Goal: Task Accomplishment & Management: Use online tool/utility

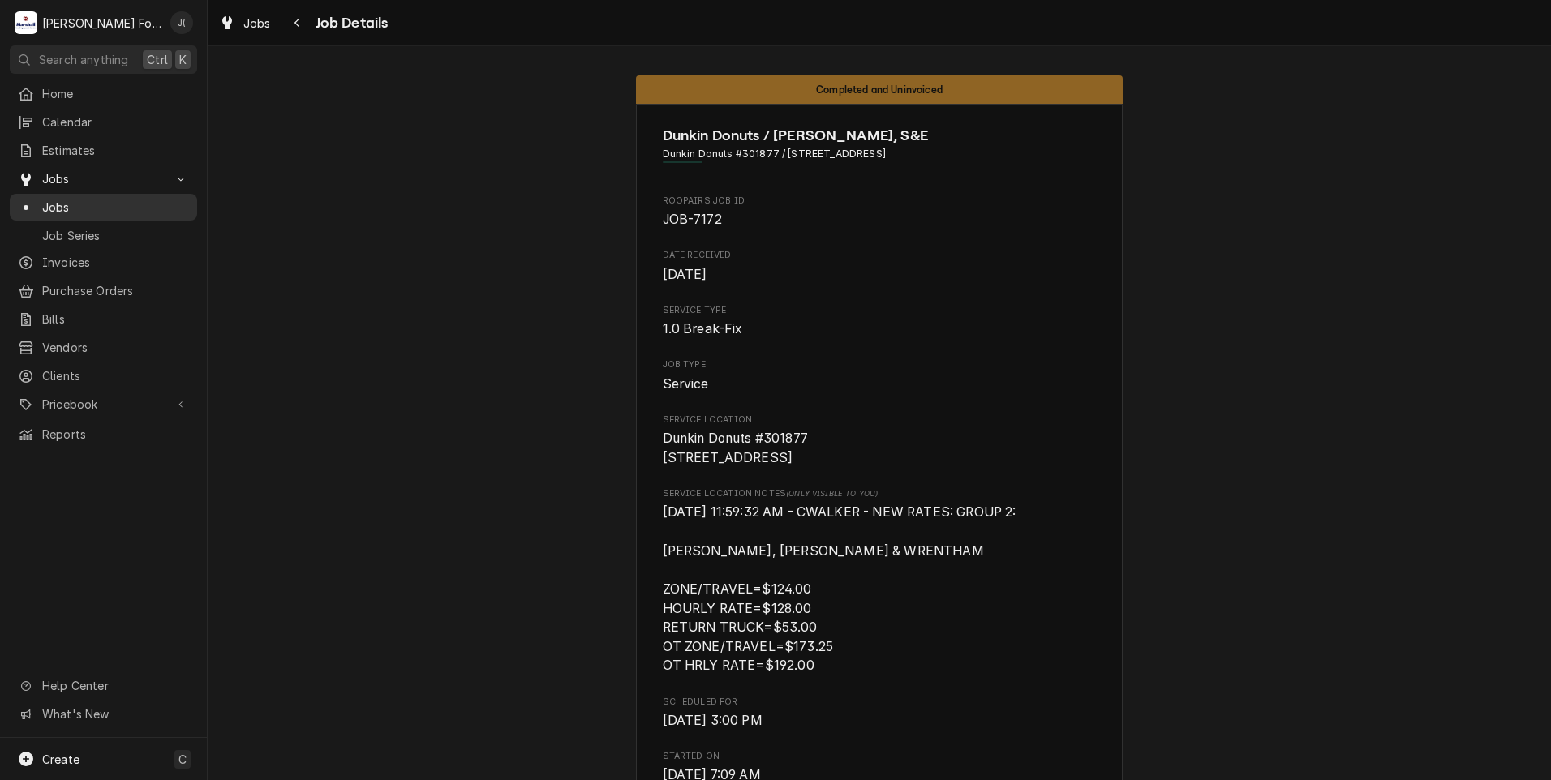
click at [55, 206] on span "Jobs" at bounding box center [115, 207] width 147 height 17
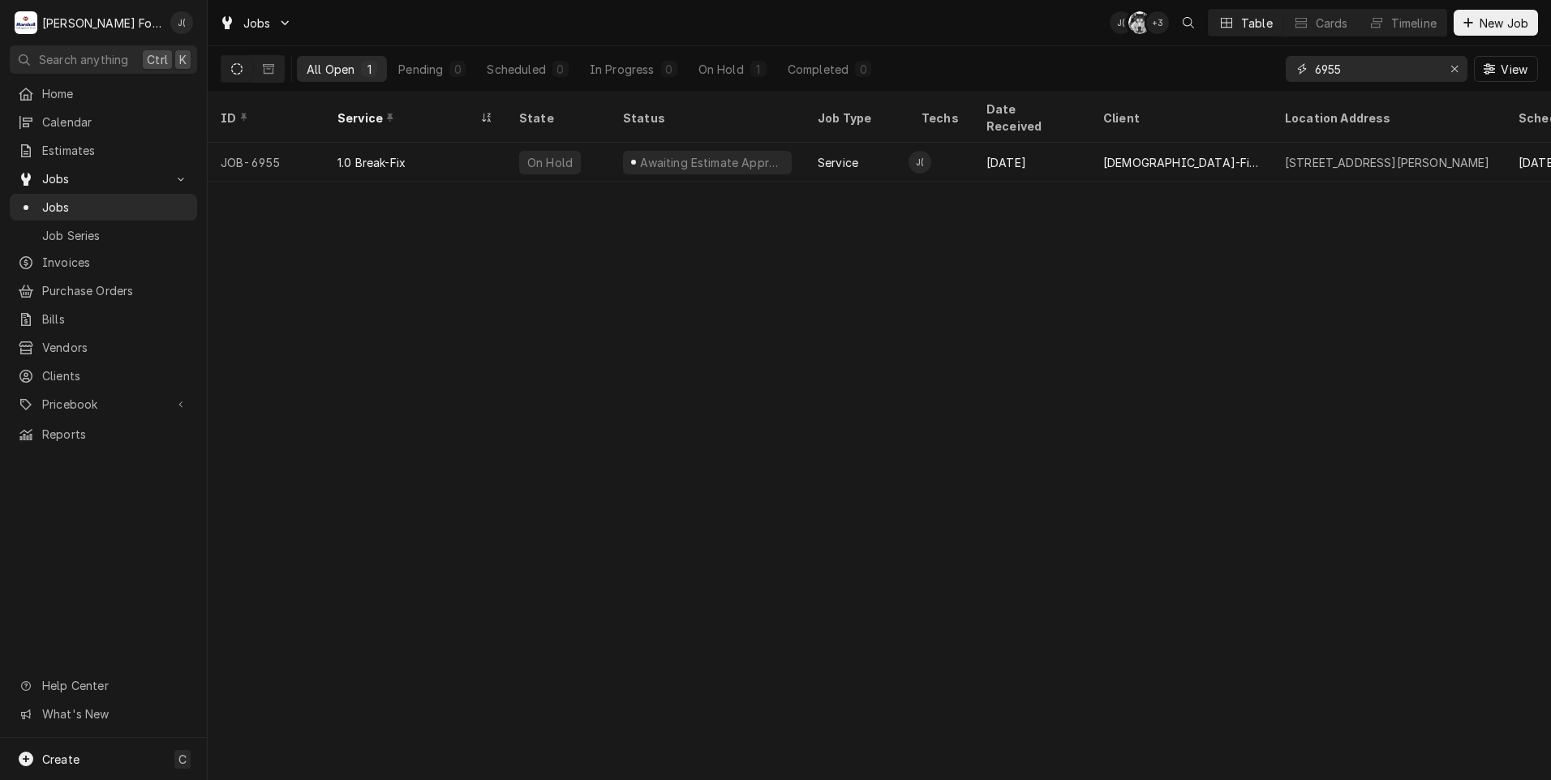
drag, startPoint x: 1398, startPoint y: 69, endPoint x: 1202, endPoint y: 71, distance: 195.5
click at [1259, 71] on div "All Open 1 Pending 0 Scheduled 0 In Progress 0 On Hold 1 Completed 0 6955 View" at bounding box center [879, 68] width 1317 height 45
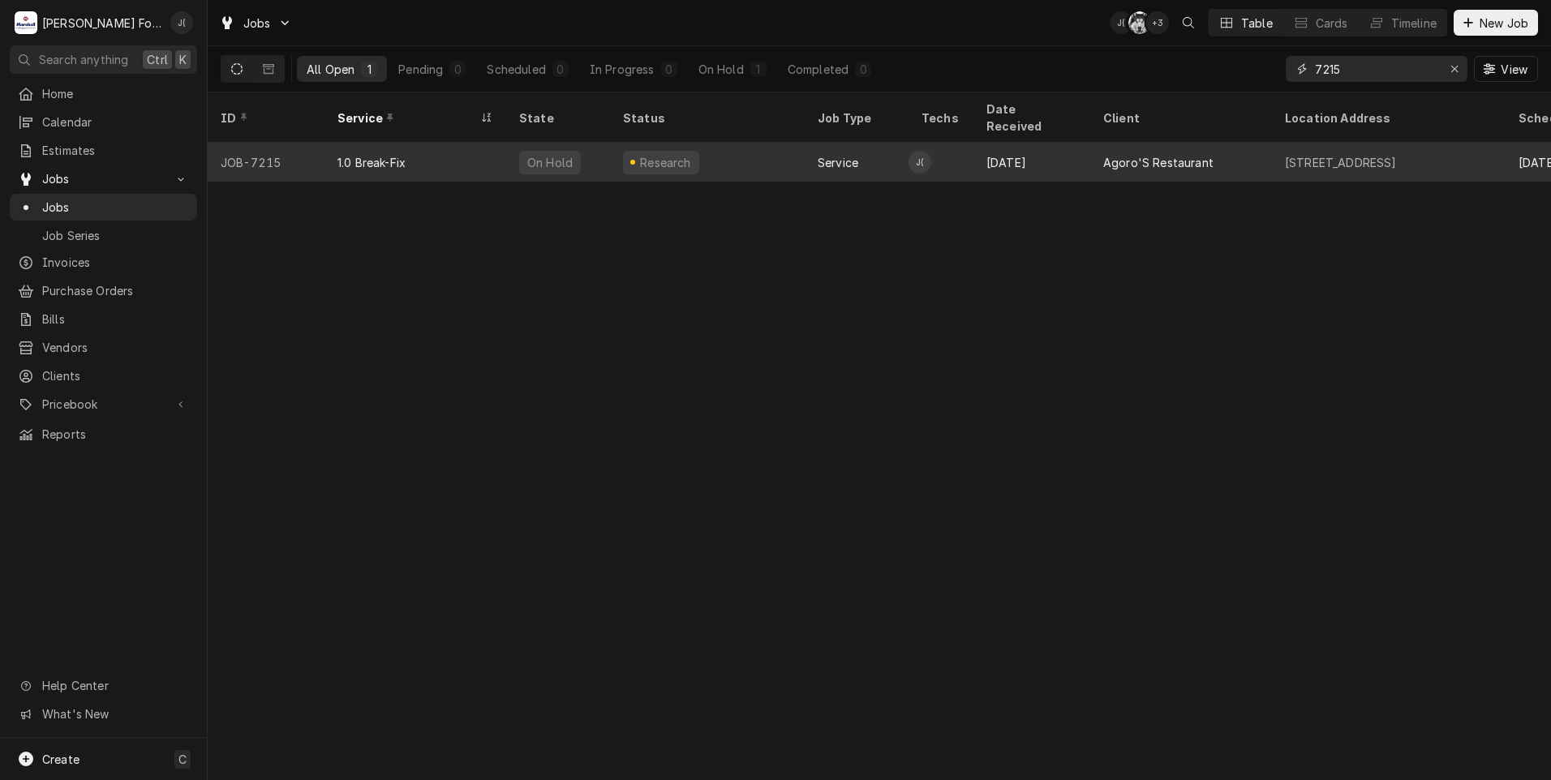
type input "7215"
click at [468, 143] on div "1.0 Break-Fix" at bounding box center [415, 162] width 182 height 39
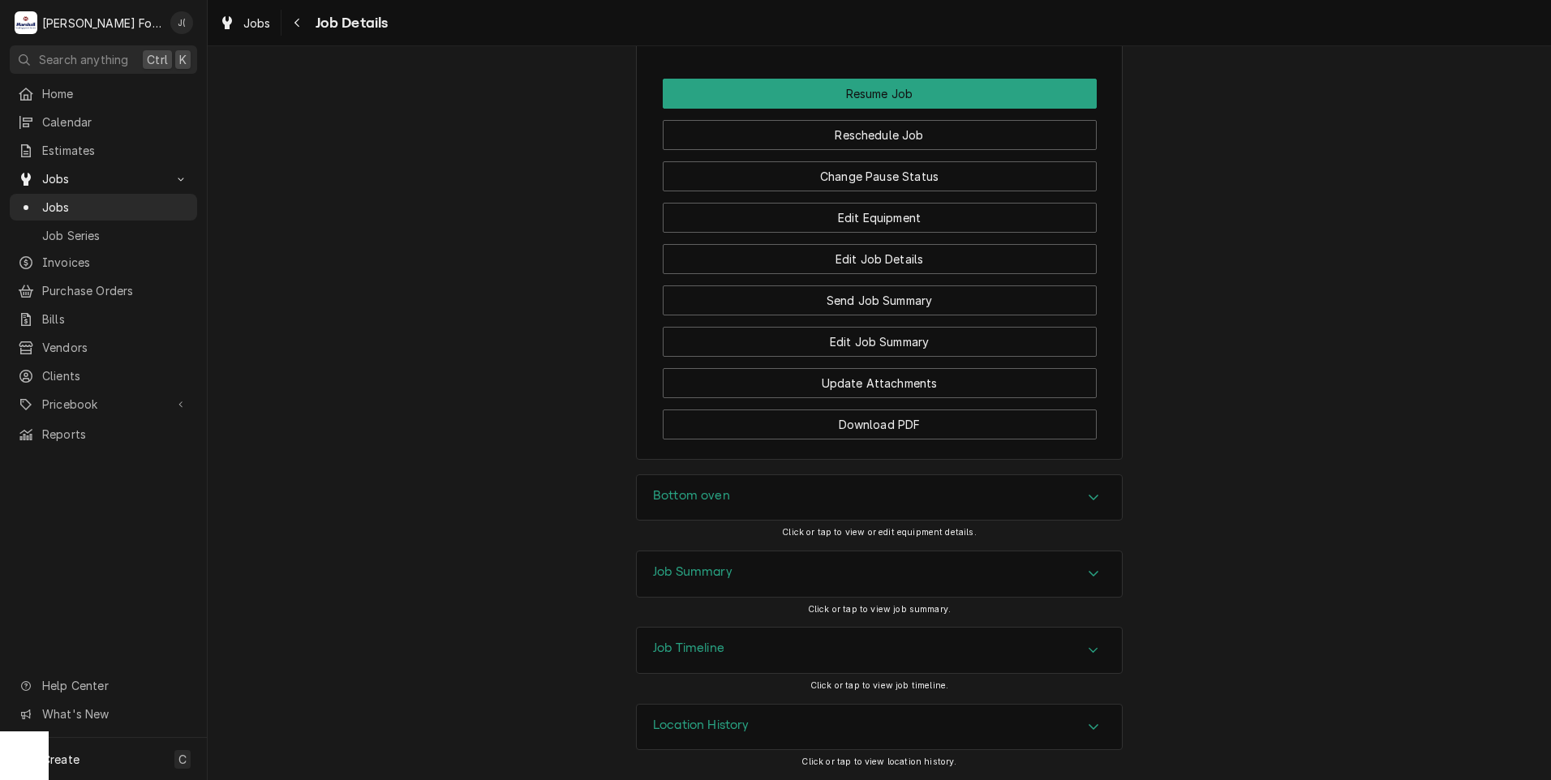
scroll to position [2072, 0]
click at [719, 579] on h3 "Job Summary" at bounding box center [692, 572] width 79 height 15
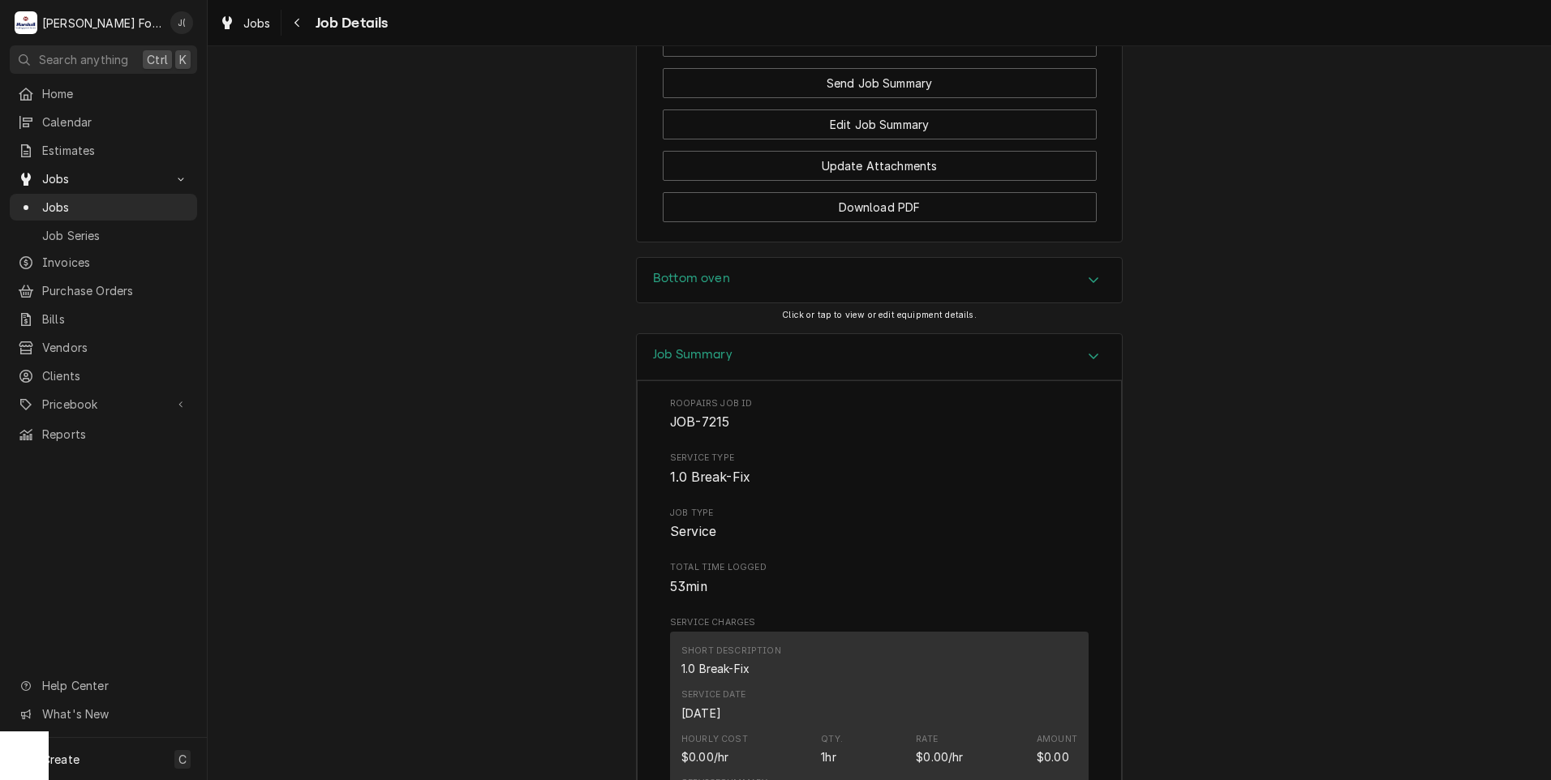
scroll to position [2136, 0]
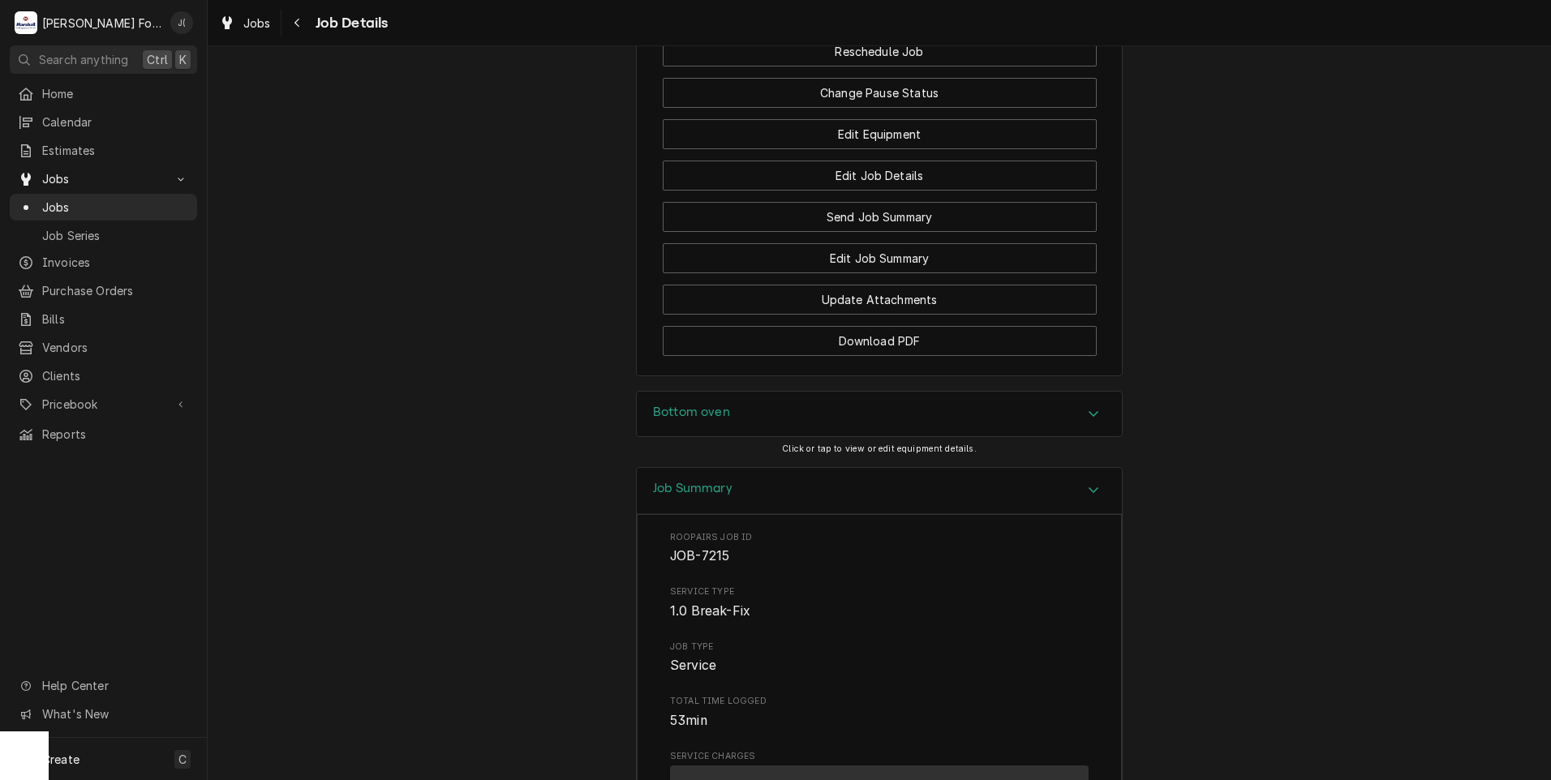
click at [688, 420] on h3 "Bottom oven" at bounding box center [691, 412] width 77 height 15
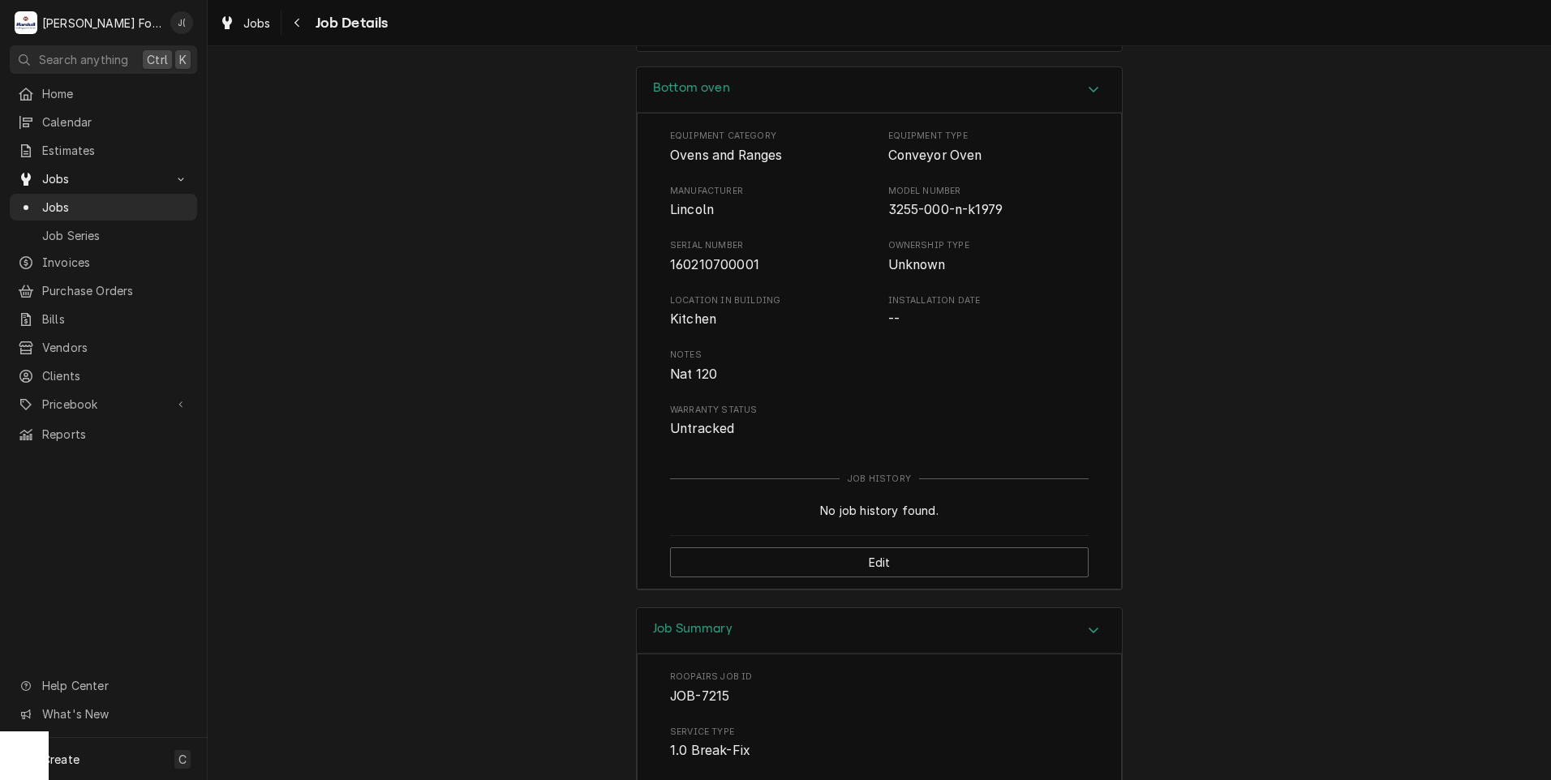
scroll to position [2437, 0]
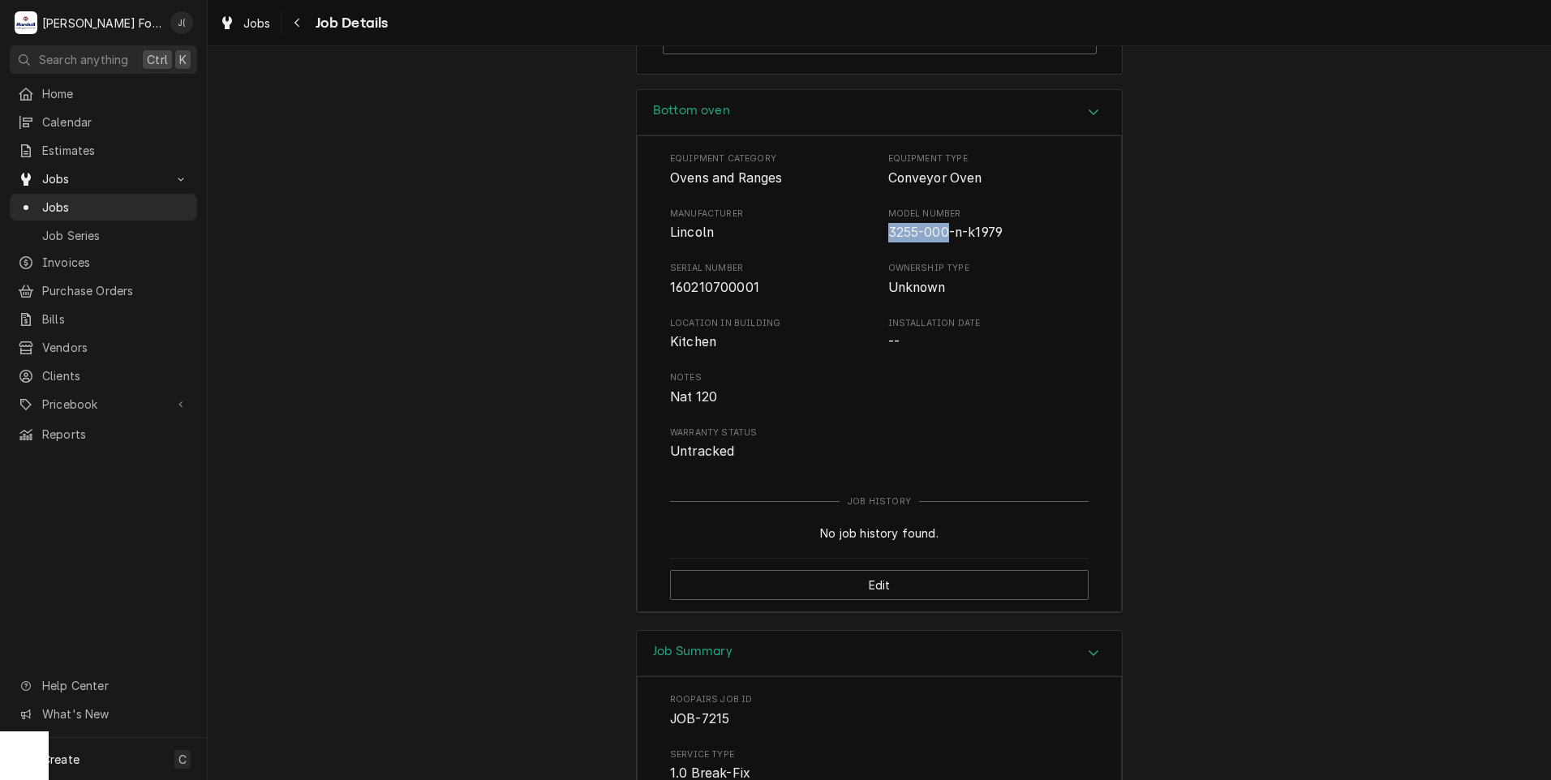
drag, startPoint x: 934, startPoint y: 252, endPoint x: 881, endPoint y: 252, distance: 53.5
click at [881, 243] on div "Manufacturer [PERSON_NAME] Model Number 3255-000-n-k1979" at bounding box center [879, 225] width 419 height 35
drag, startPoint x: 881, startPoint y: 252, endPoint x: 896, endPoint y: 253, distance: 15.4
copy span "3255-000"
click at [903, 240] on span "3255-000-n-k1979" at bounding box center [945, 232] width 115 height 15
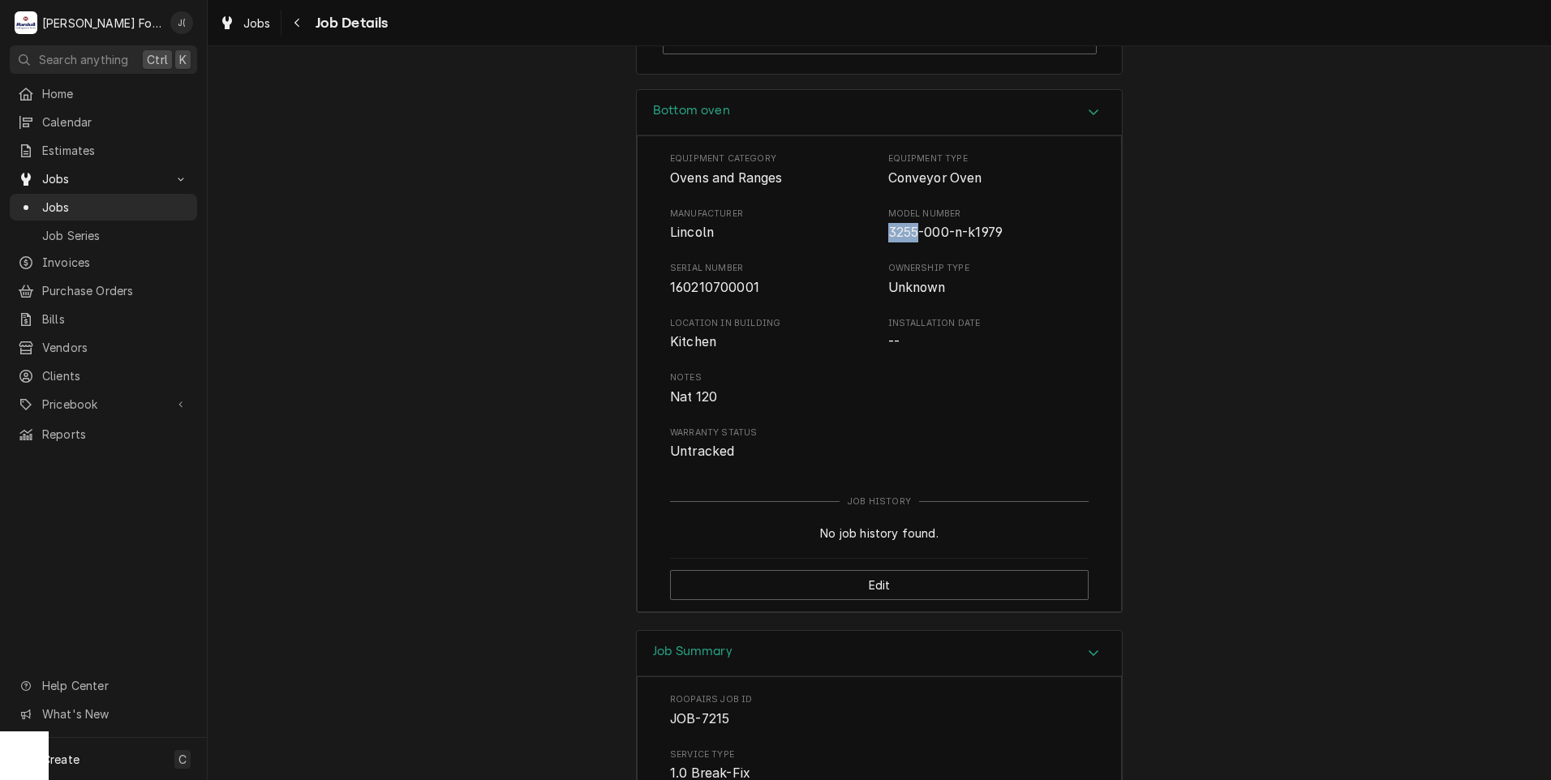
drag, startPoint x: 908, startPoint y: 251, endPoint x: 884, endPoint y: 251, distance: 24.3
click at [888, 240] on span "3255-000-n-k1979" at bounding box center [945, 232] width 115 height 15
copy span "3255"
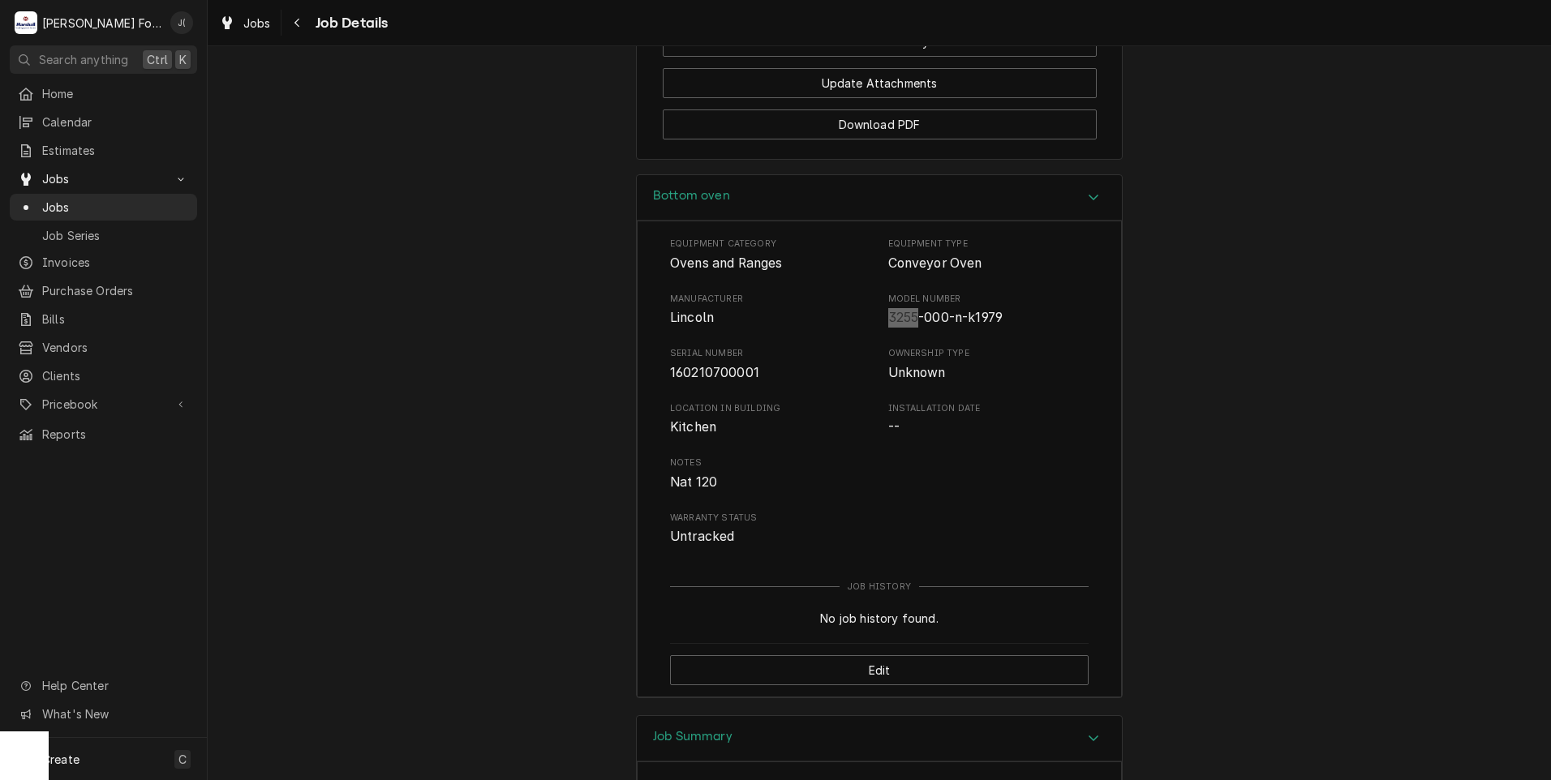
scroll to position [1703, 0]
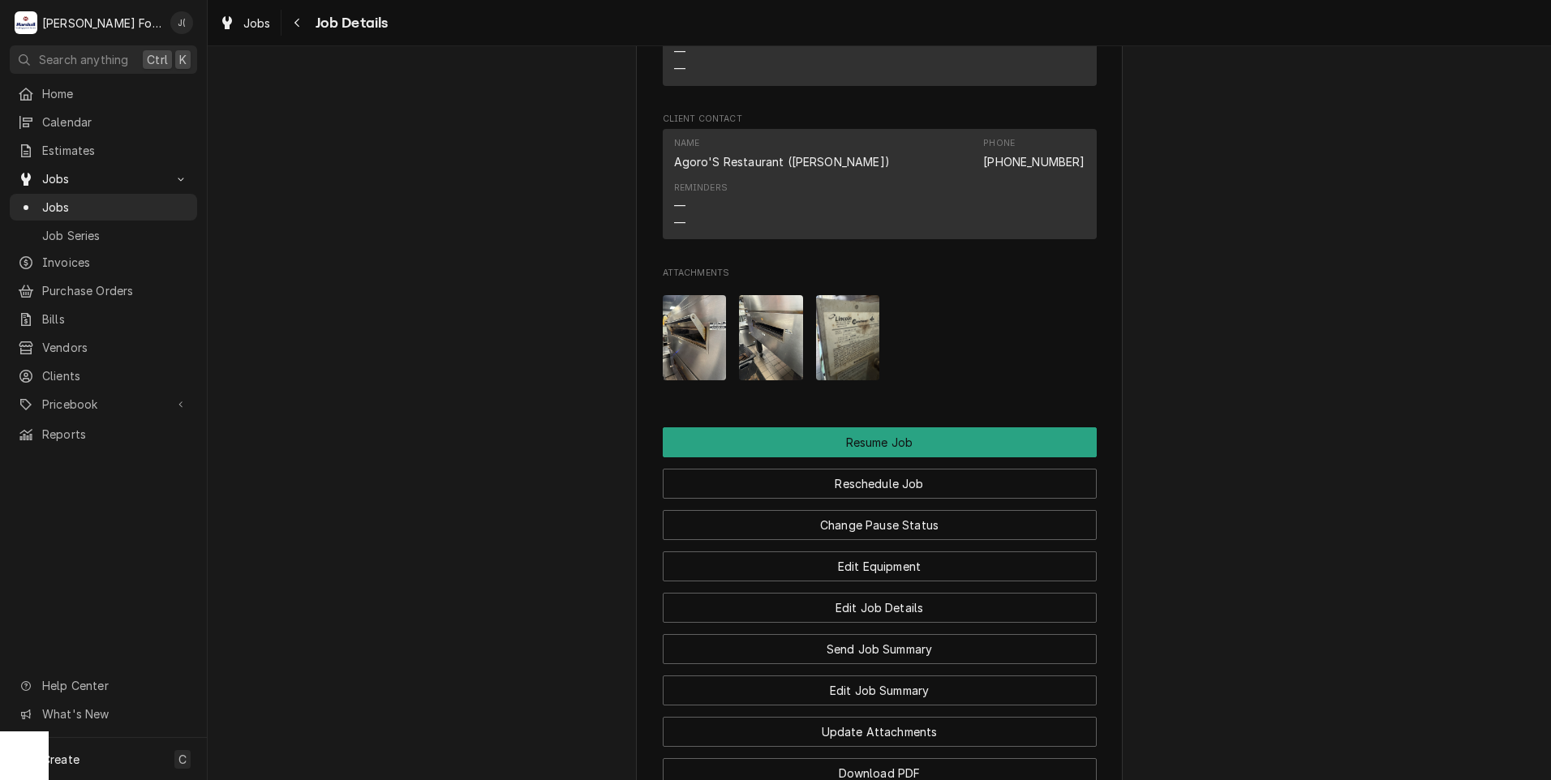
click at [694, 363] on img "Attachments" at bounding box center [695, 337] width 64 height 85
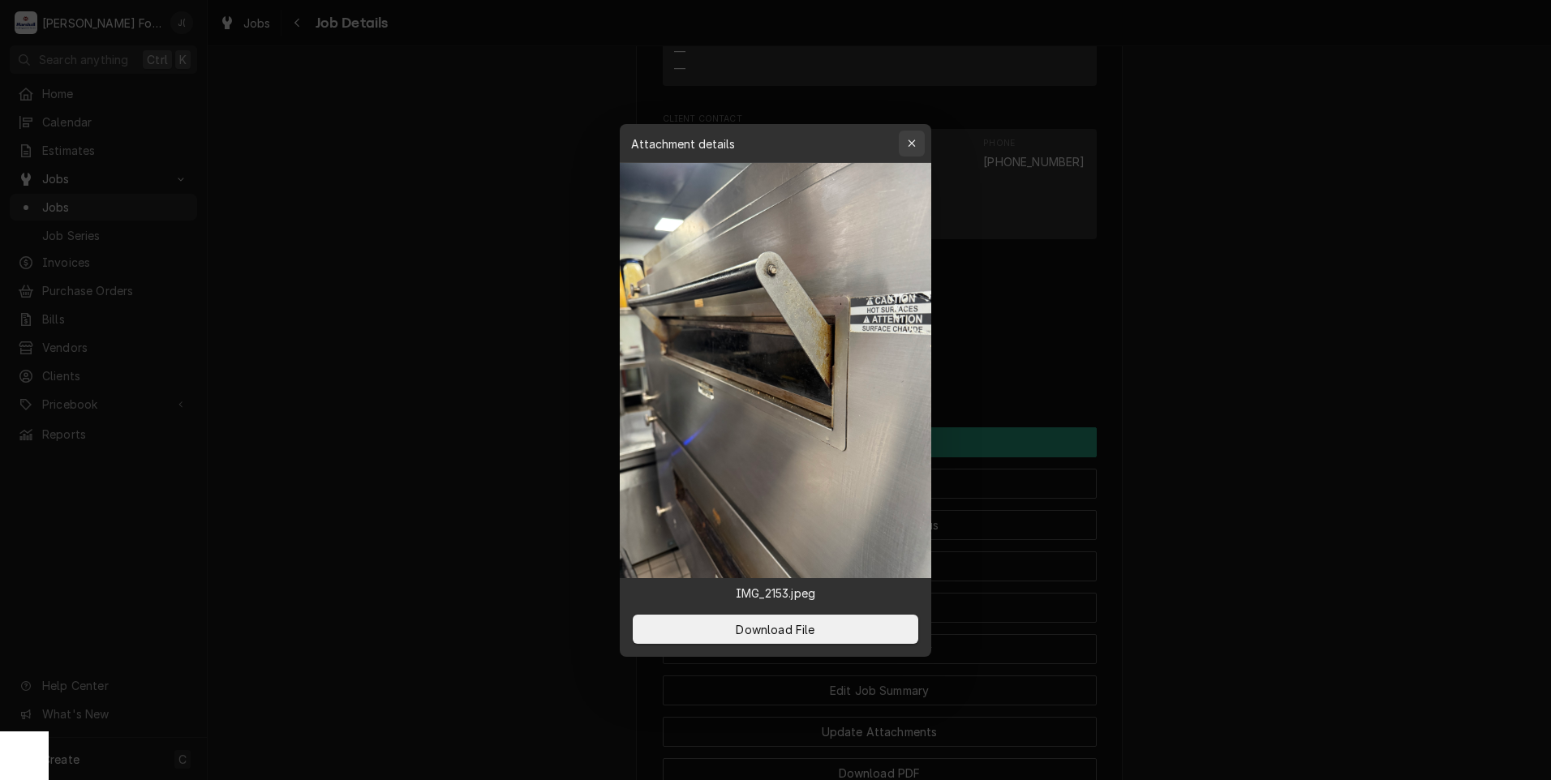
click at [918, 144] on div "button" at bounding box center [912, 143] width 16 height 16
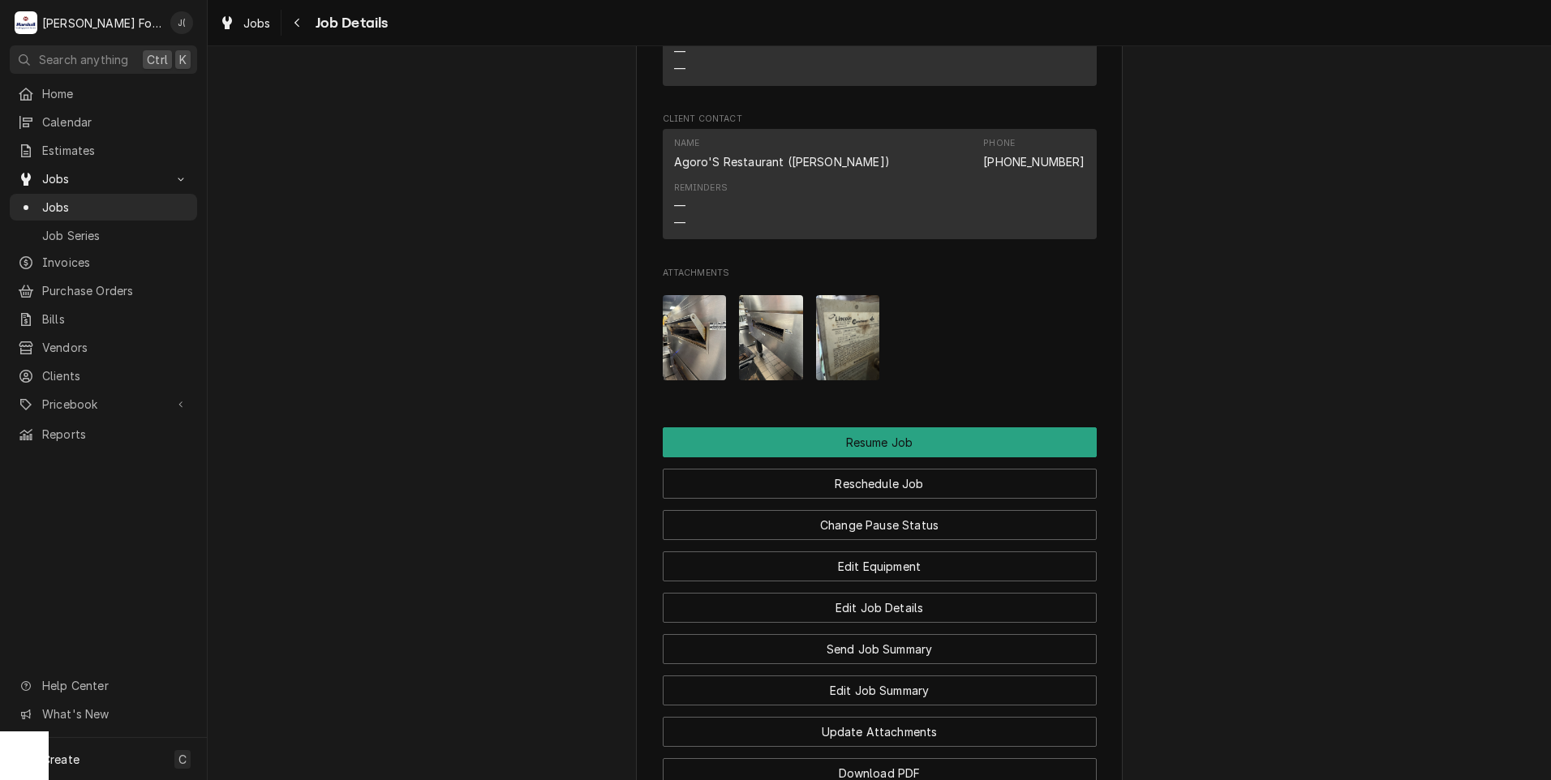
click at [764, 368] on img "Attachments" at bounding box center [771, 337] width 64 height 85
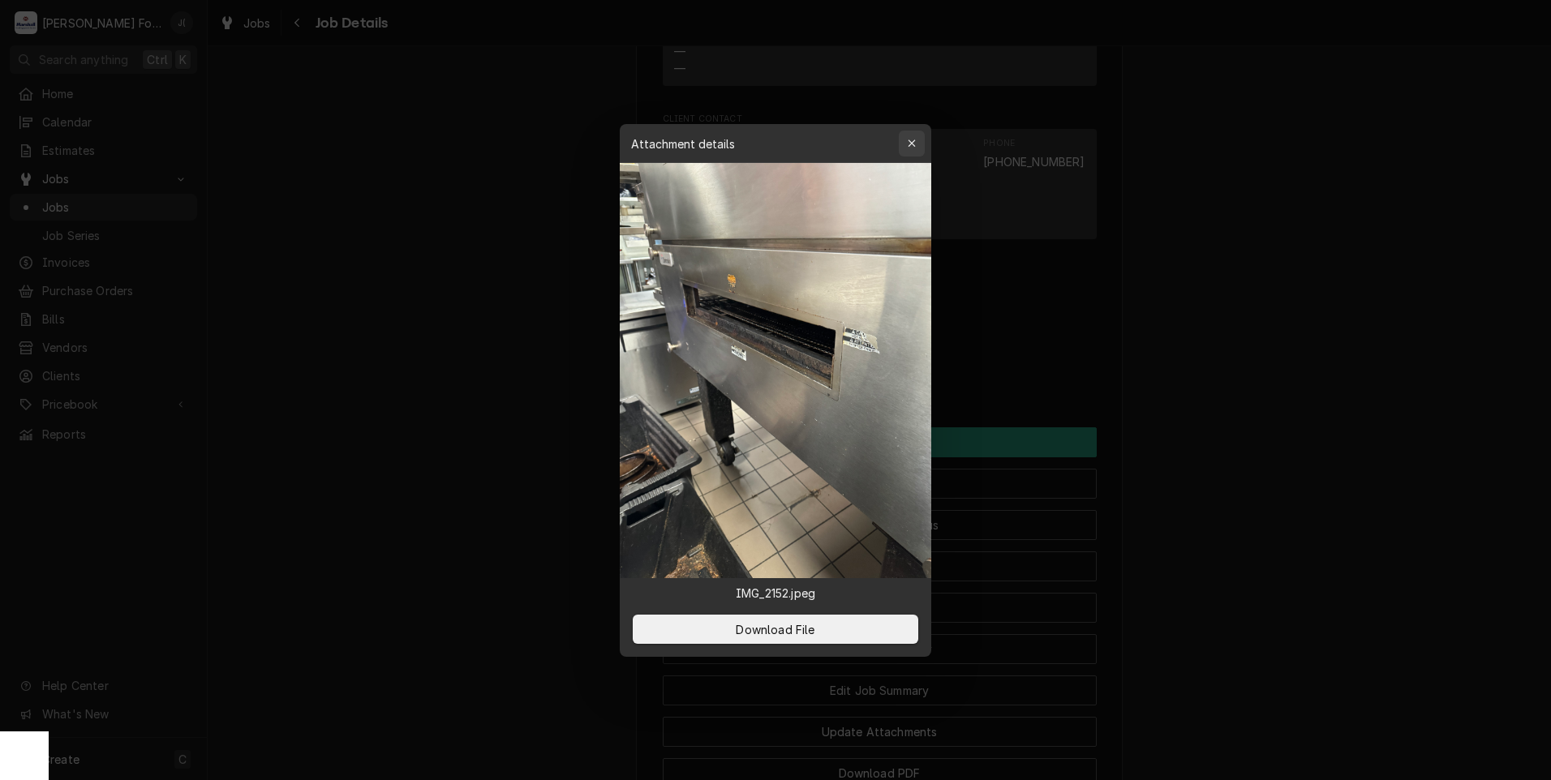
click at [913, 143] on icon "button" at bounding box center [912, 143] width 9 height 11
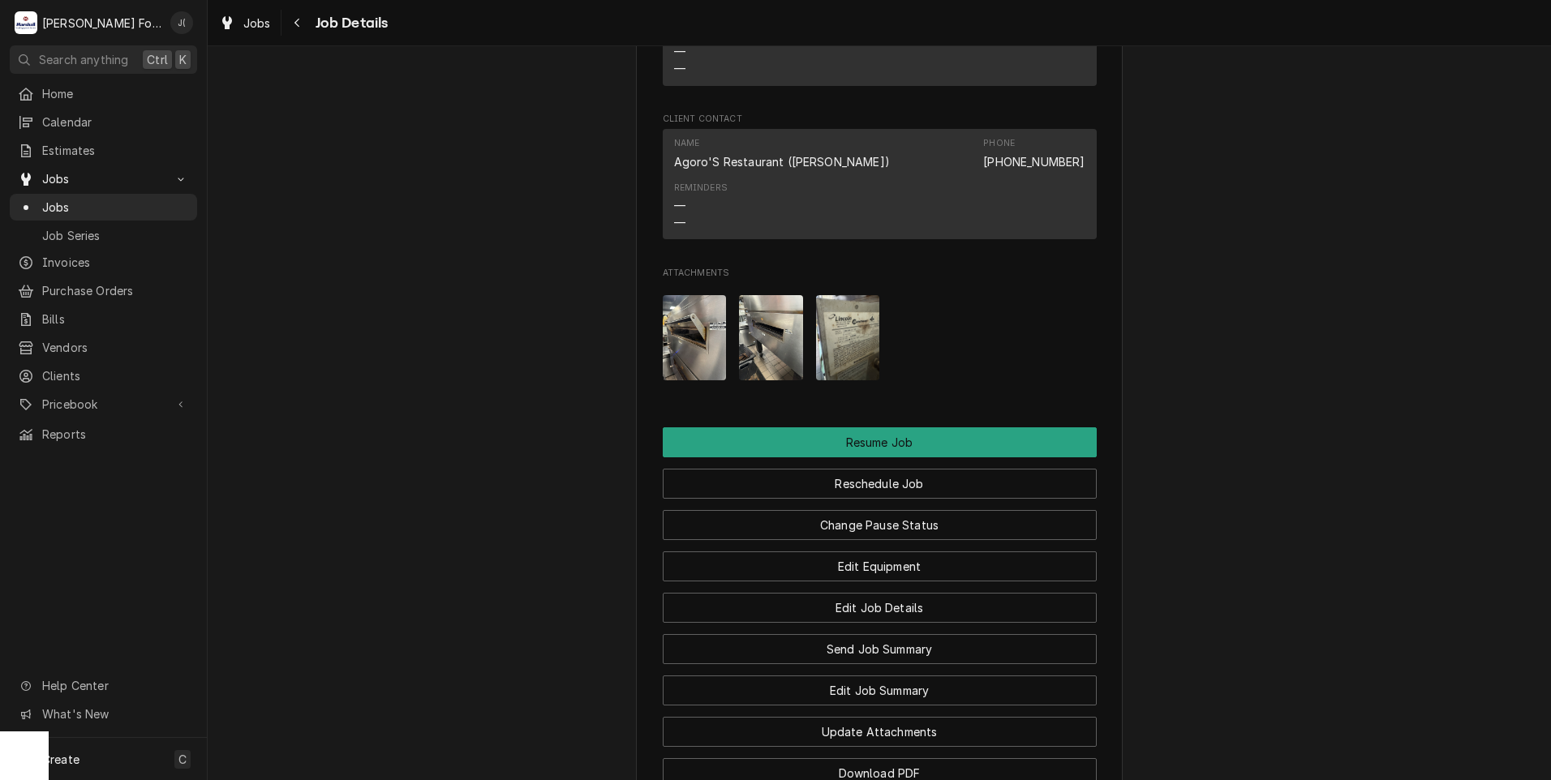
click at [826, 350] on img "Attachments" at bounding box center [848, 337] width 64 height 85
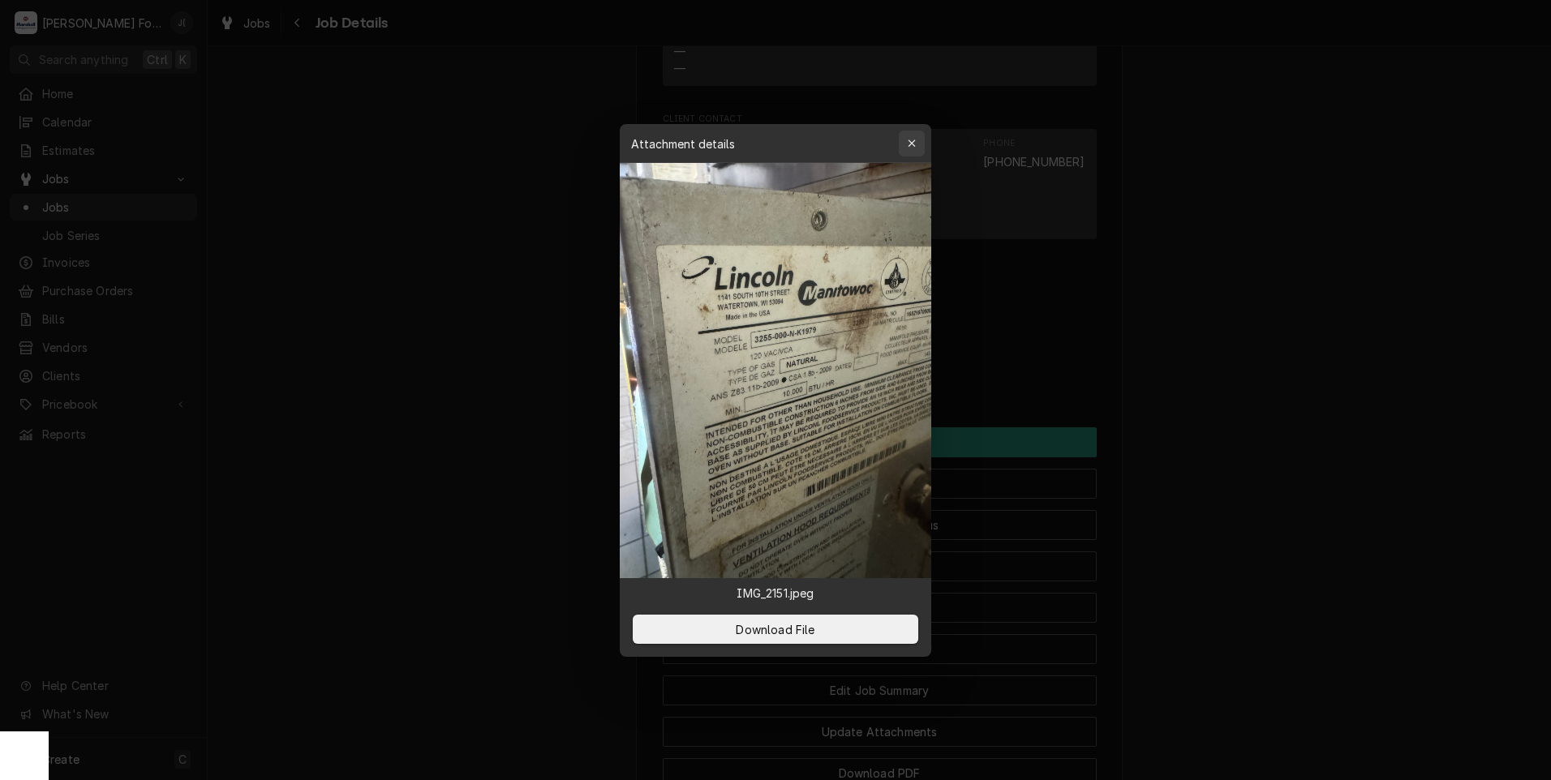
click at [910, 144] on icon "button" at bounding box center [912, 143] width 9 height 11
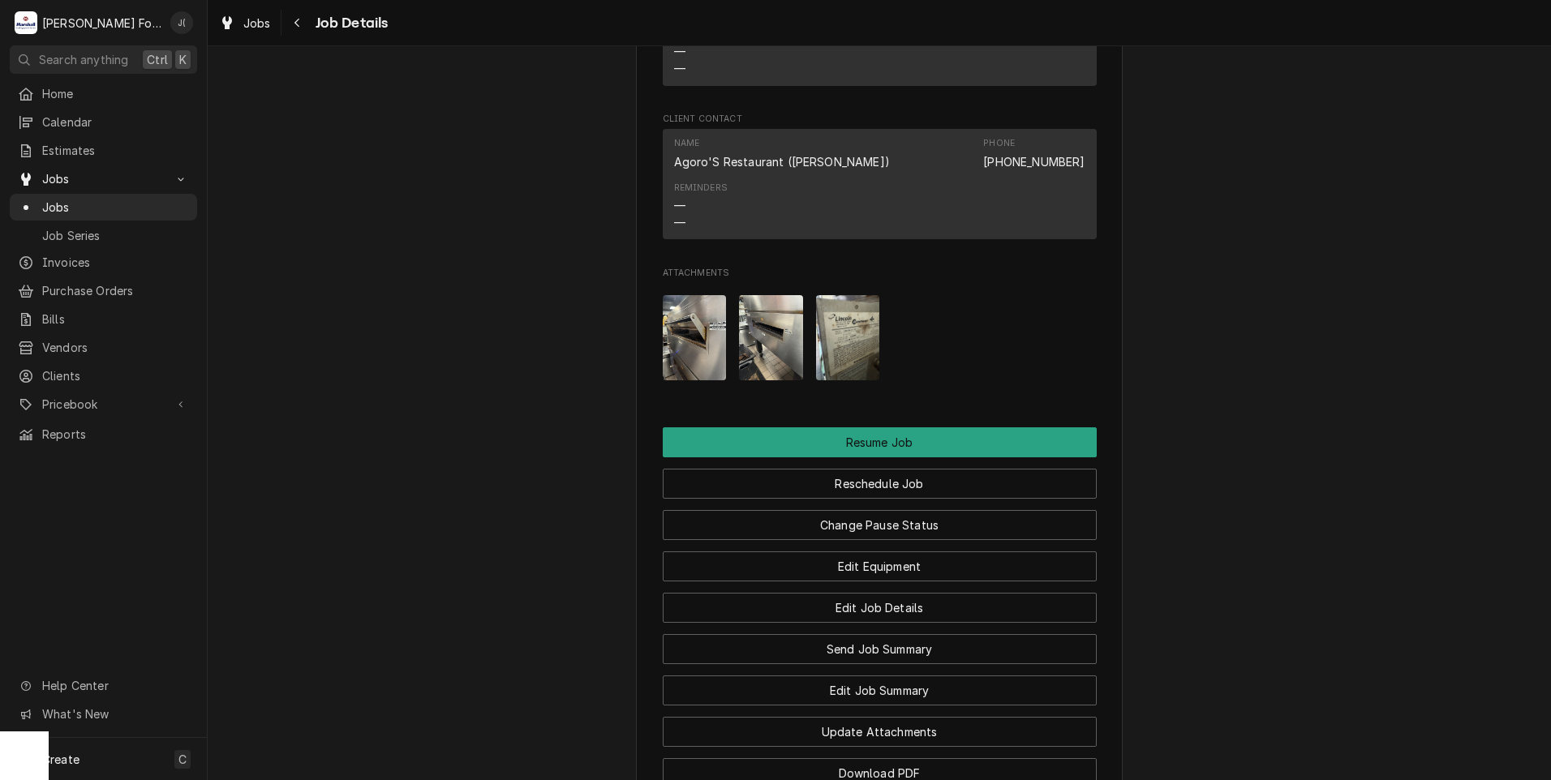
click at [759, 352] on img "Attachments" at bounding box center [771, 337] width 64 height 85
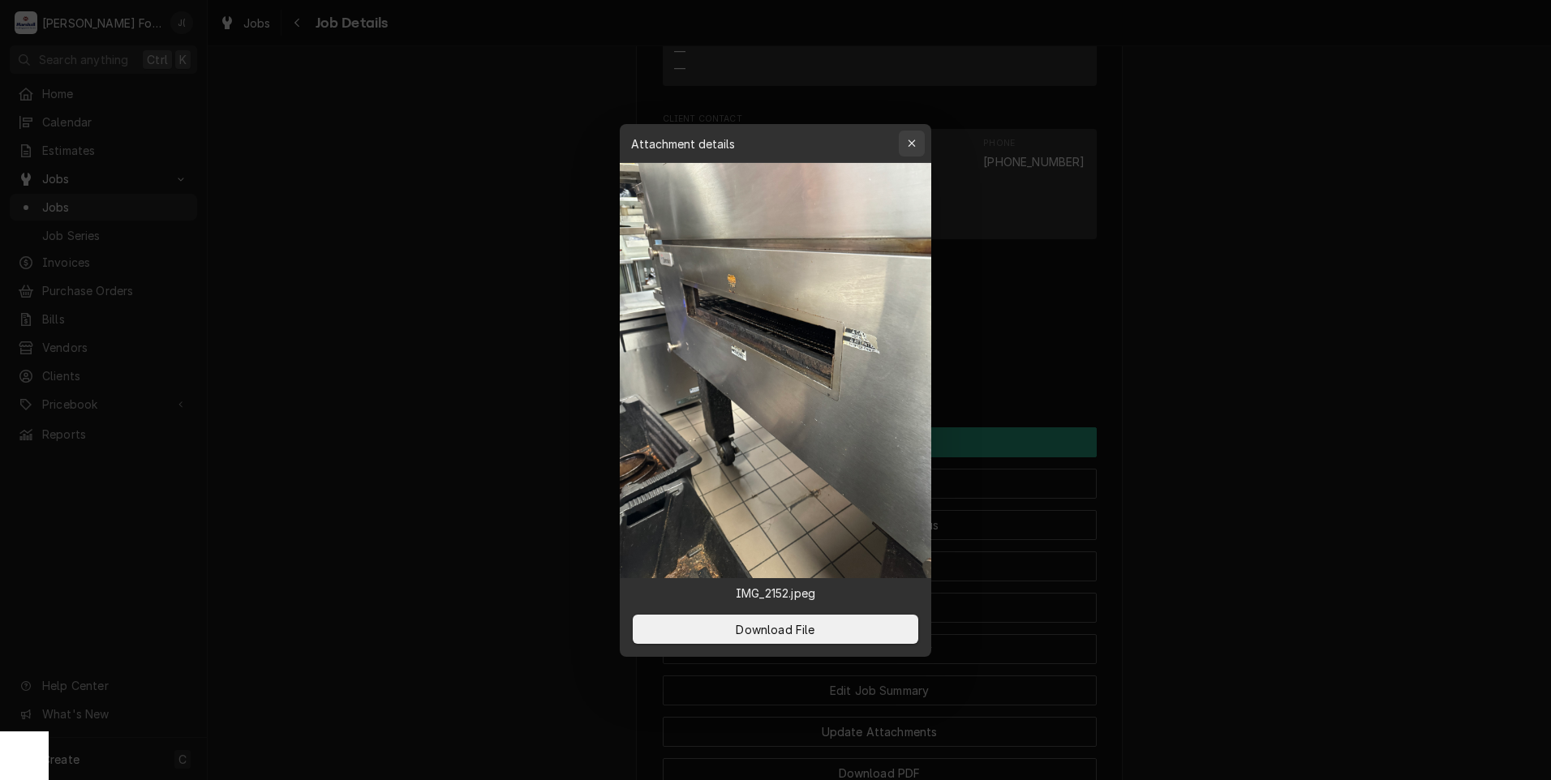
click at [912, 141] on icon "button" at bounding box center [912, 143] width 9 height 11
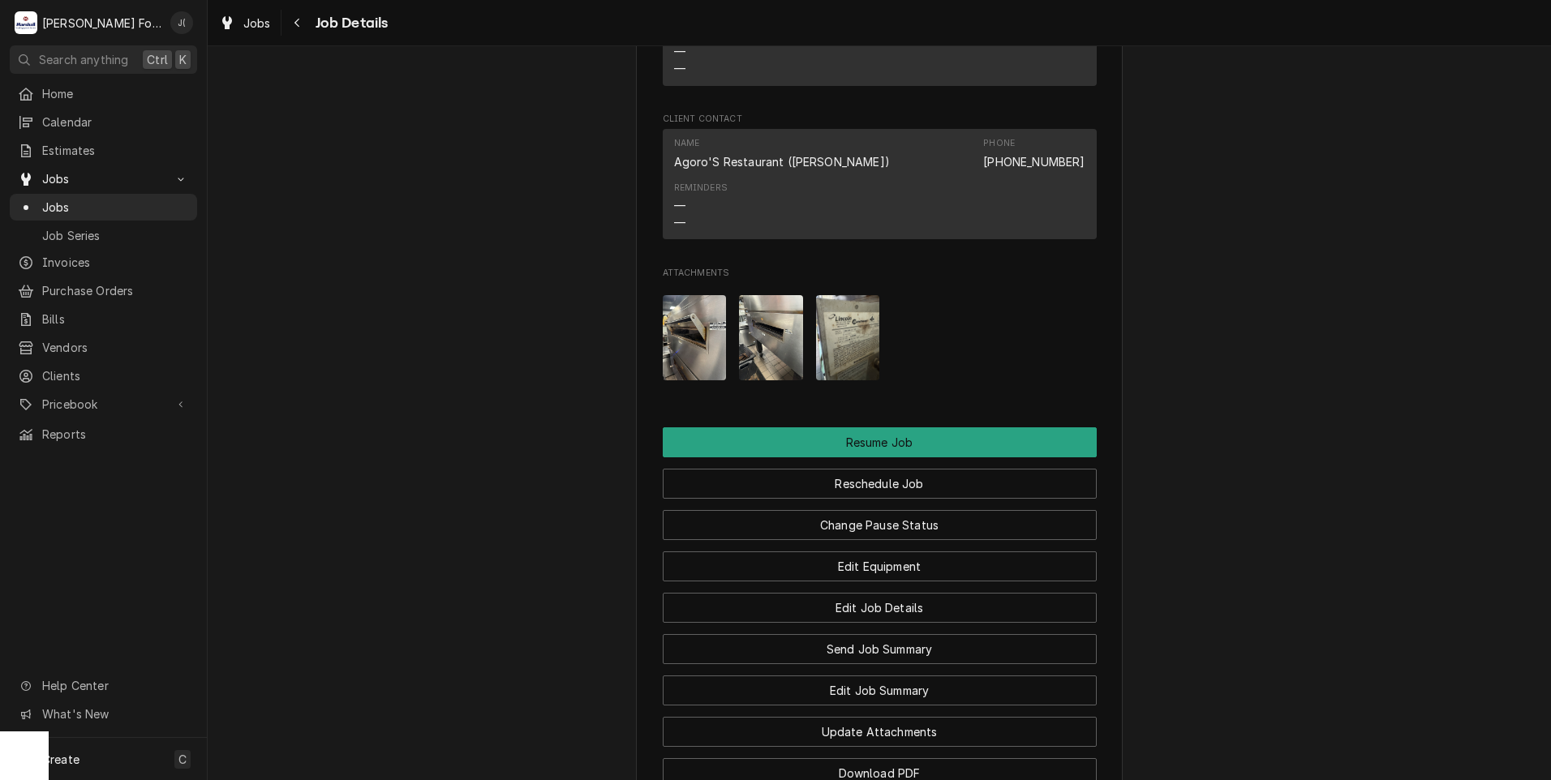
click at [706, 370] on img "Attachments" at bounding box center [695, 337] width 64 height 85
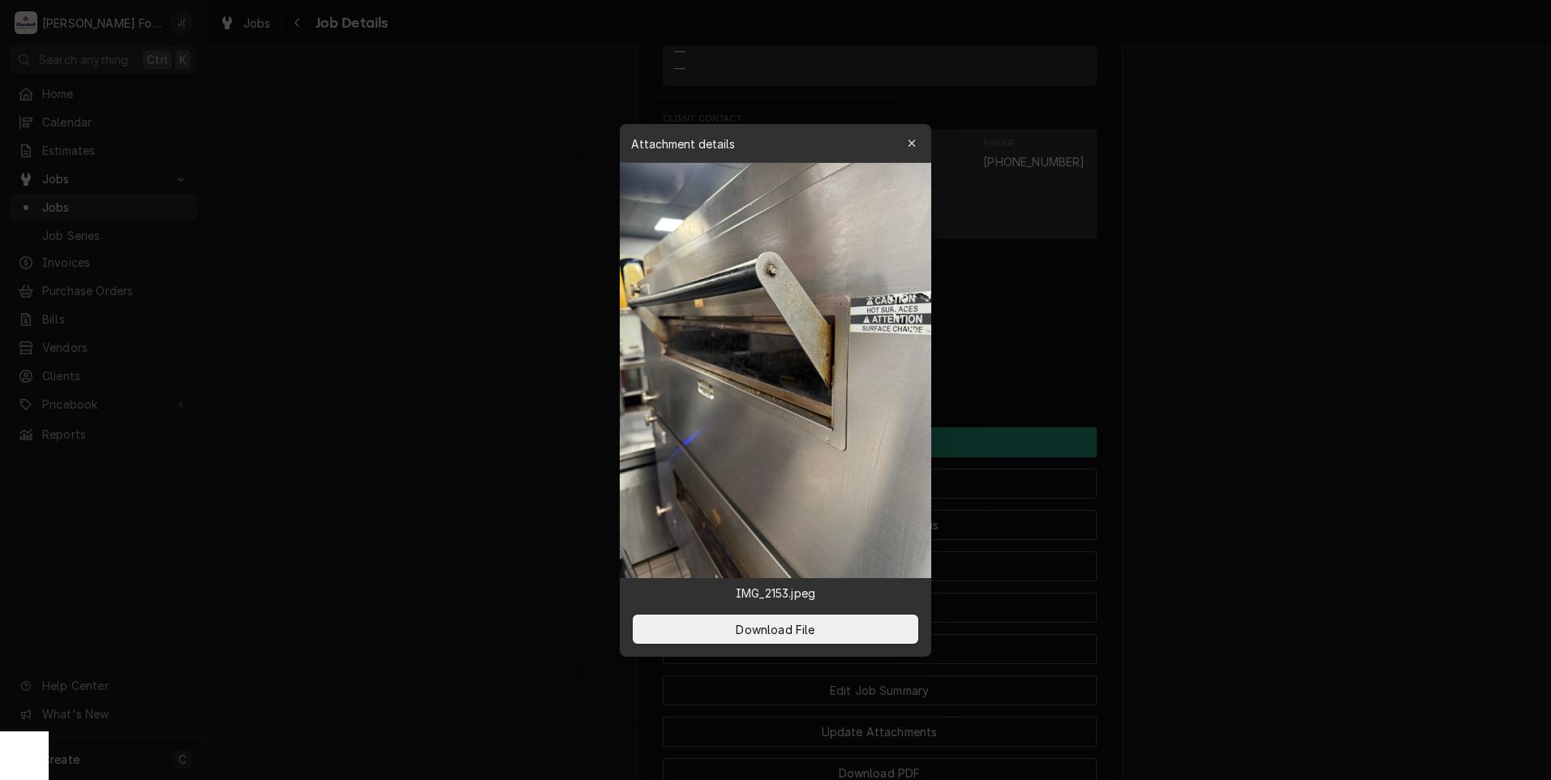
click at [816, 371] on img at bounding box center [775, 370] width 311 height 415
click at [766, 629] on span "Download File" at bounding box center [774, 628] width 85 height 17
click at [913, 146] on icon "button" at bounding box center [912, 143] width 9 height 11
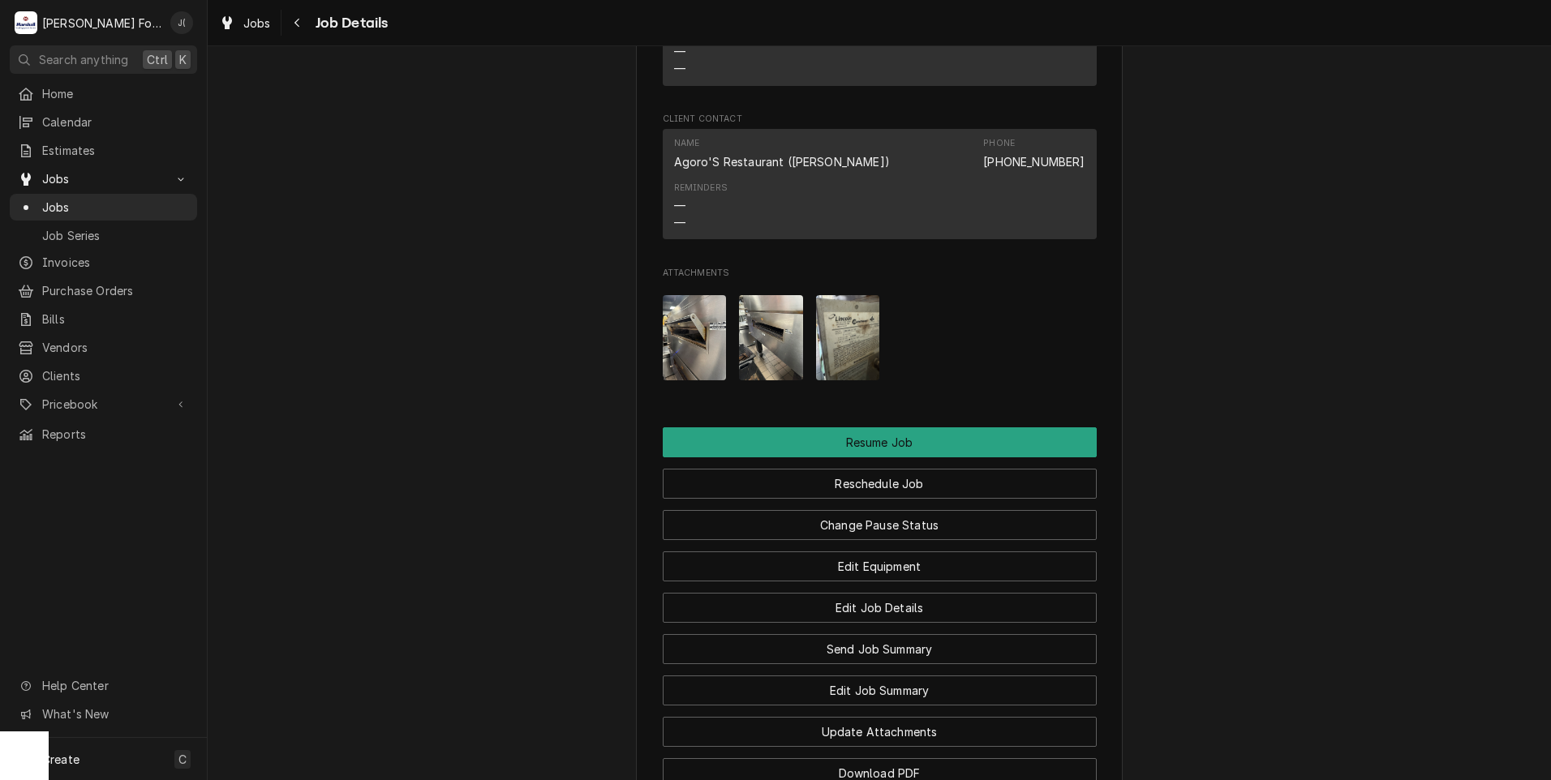
click at [779, 351] on img "Attachments" at bounding box center [771, 337] width 64 height 85
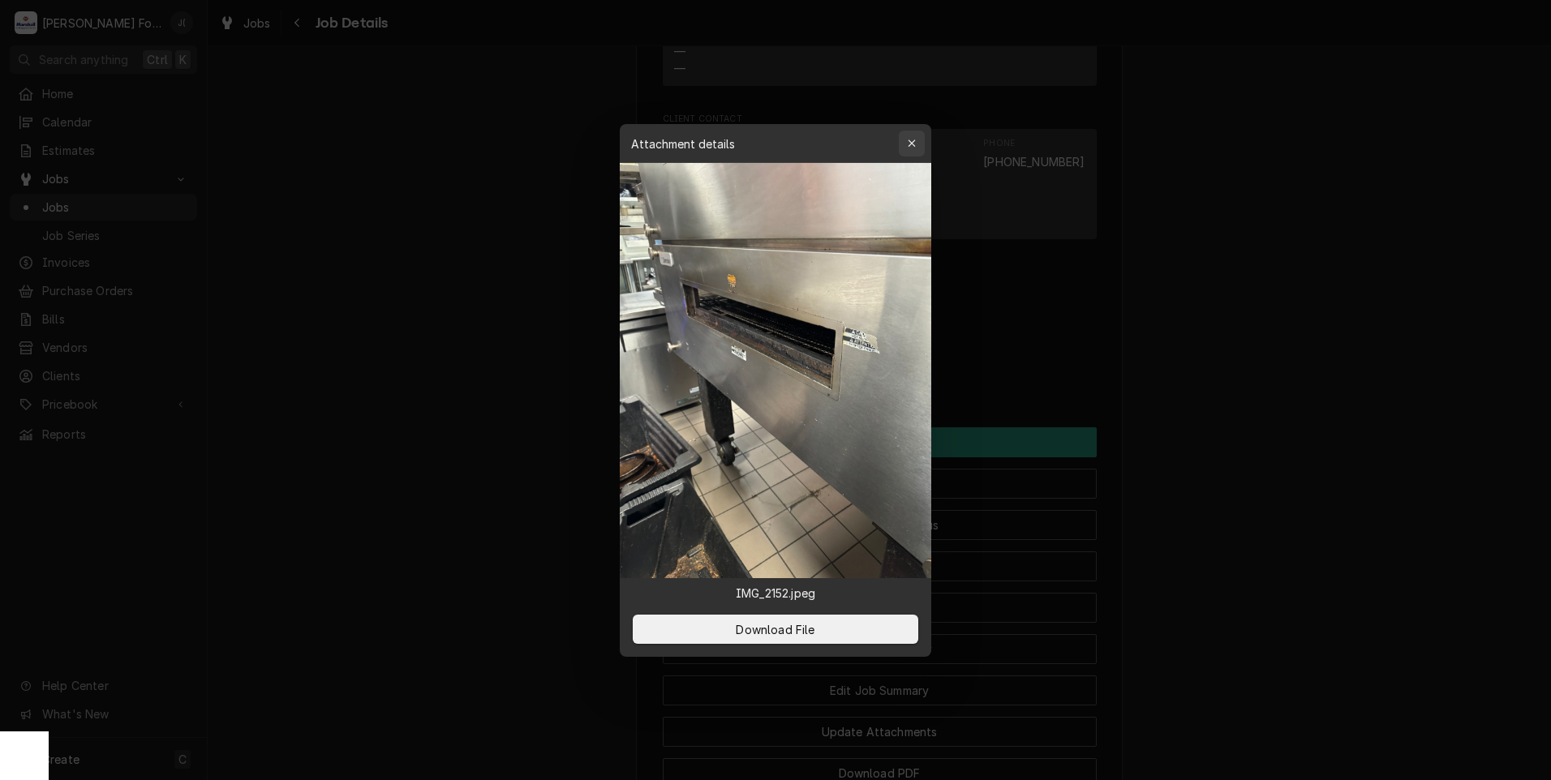
click at [914, 137] on div "button" at bounding box center [912, 143] width 16 height 16
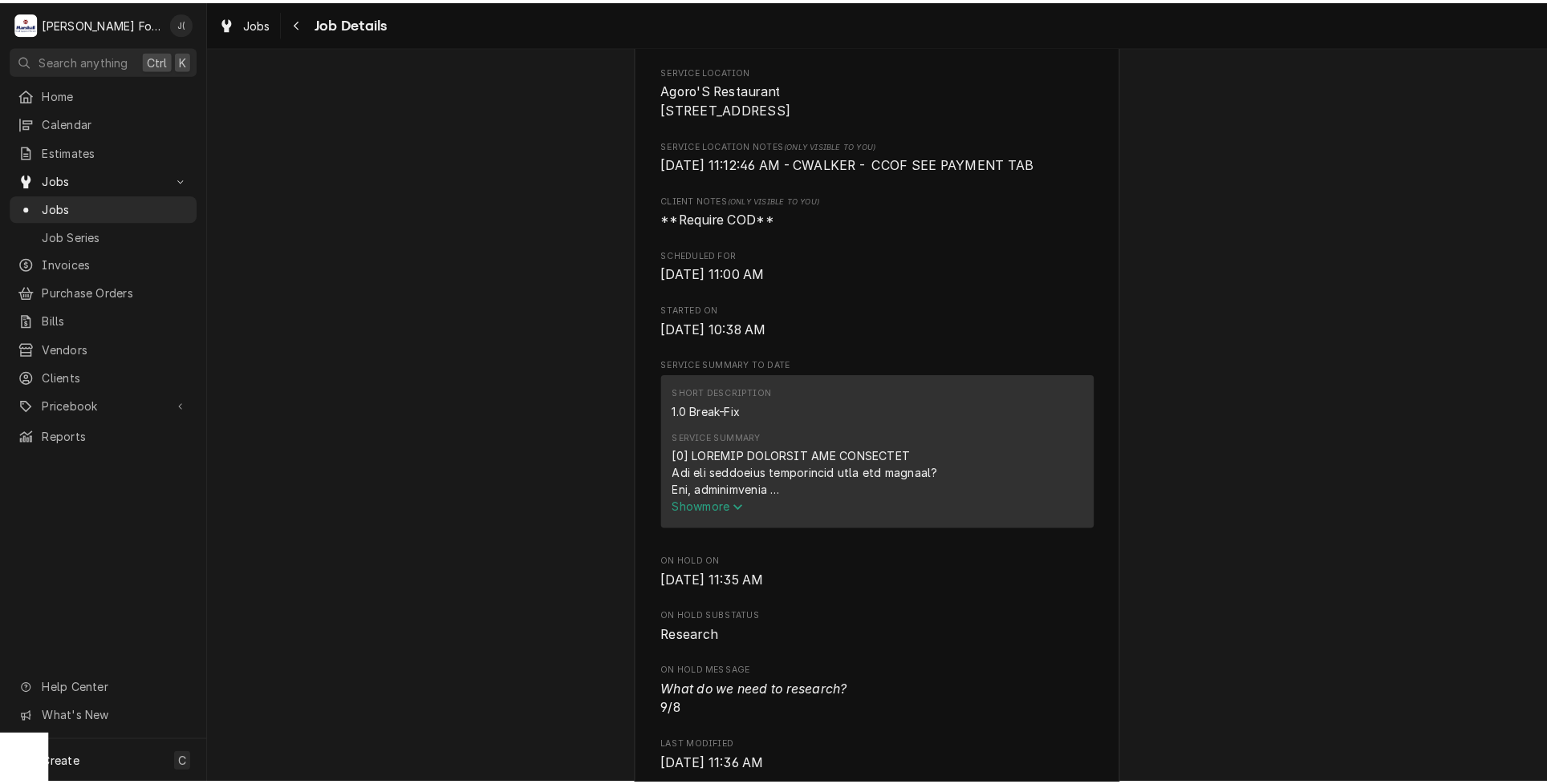
scroll to position [0, 0]
